Goal: Find specific page/section: Find specific page/section

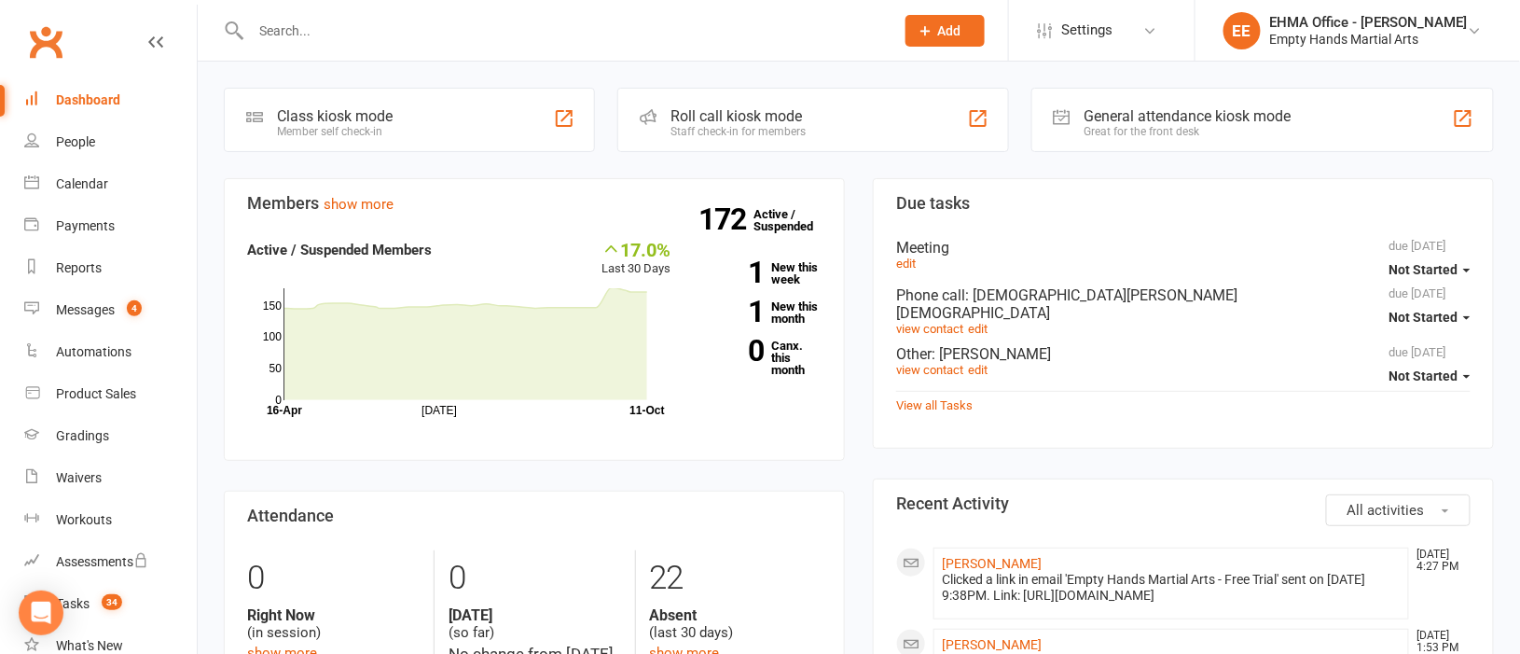
click at [462, 28] on input "text" at bounding box center [563, 31] width 636 height 26
paste input "[PERSON_NAME]"
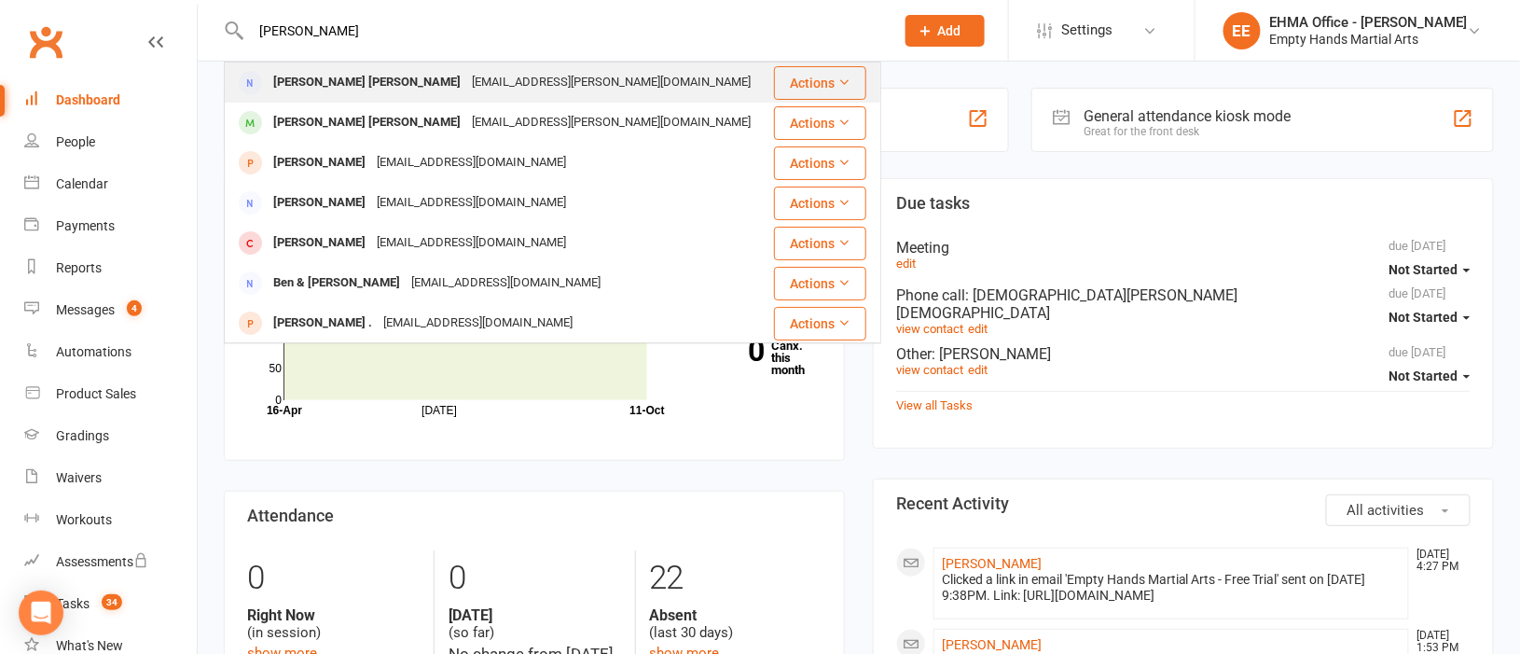
type input "[PERSON_NAME]"
click at [466, 77] on div "[EMAIL_ADDRESS][PERSON_NAME][DOMAIN_NAME]" at bounding box center [611, 82] width 290 height 27
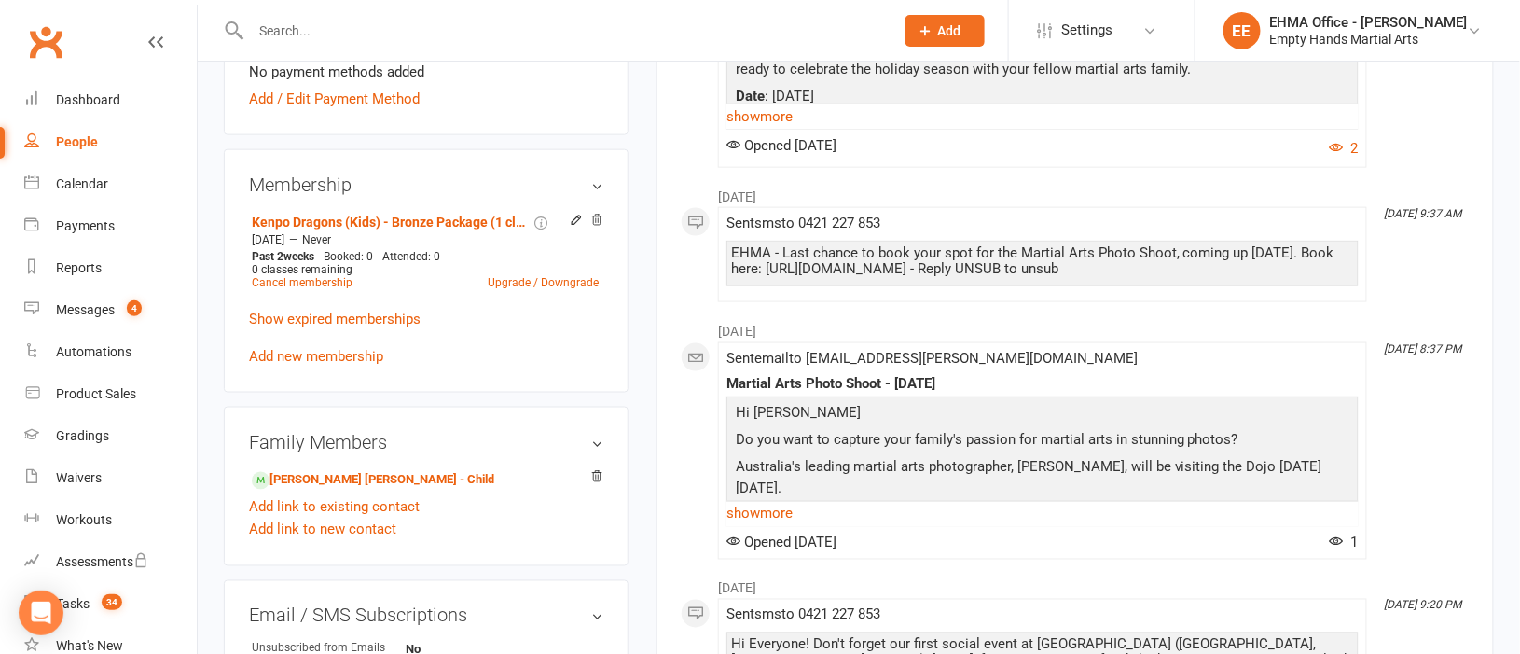
scroll to position [838, 0]
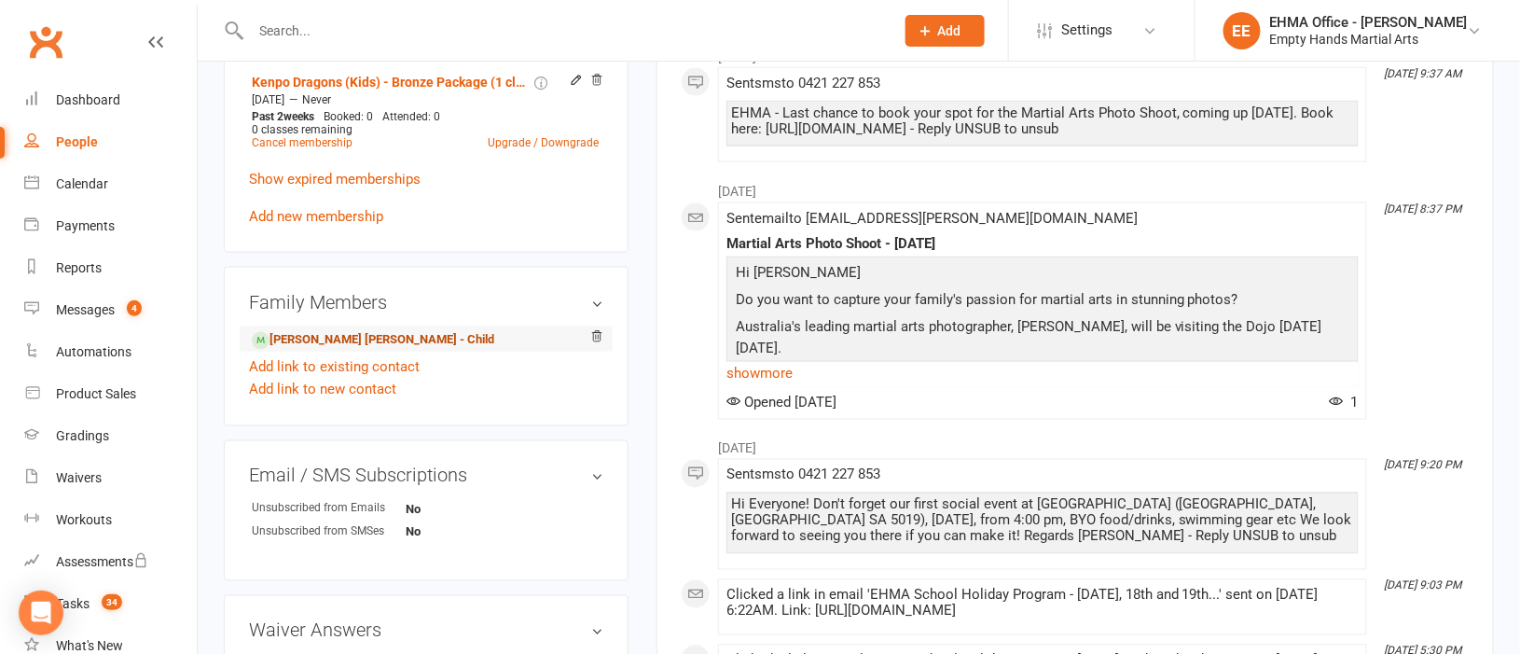
click at [367, 341] on link "[PERSON_NAME] [PERSON_NAME] - Child" at bounding box center [373, 341] width 242 height 20
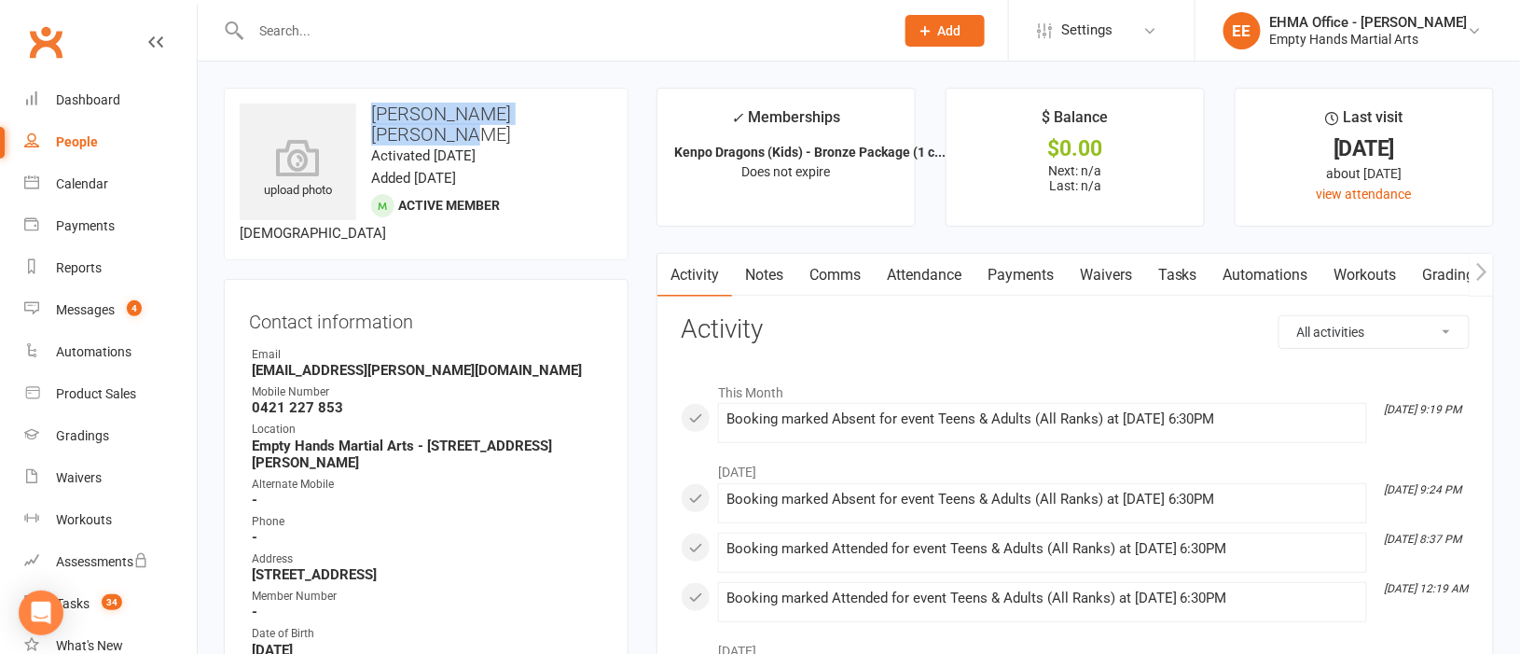
drag, startPoint x: 594, startPoint y: 109, endPoint x: 375, endPoint y: 112, distance: 219.2
click at [375, 112] on h3 "[PERSON_NAME] [PERSON_NAME]" at bounding box center [426, 124] width 373 height 41
copy h3 "[PERSON_NAME] [PERSON_NAME]"
